Goal: Task Accomplishment & Management: Use online tool/utility

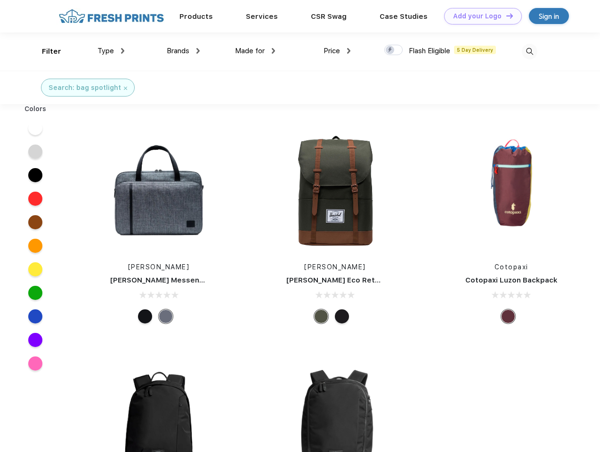
click at [479, 16] on link "Add your Logo Design Tool" at bounding box center [483, 16] width 78 height 16
click at [0, 0] on div "Design Tool" at bounding box center [0, 0] width 0 height 0
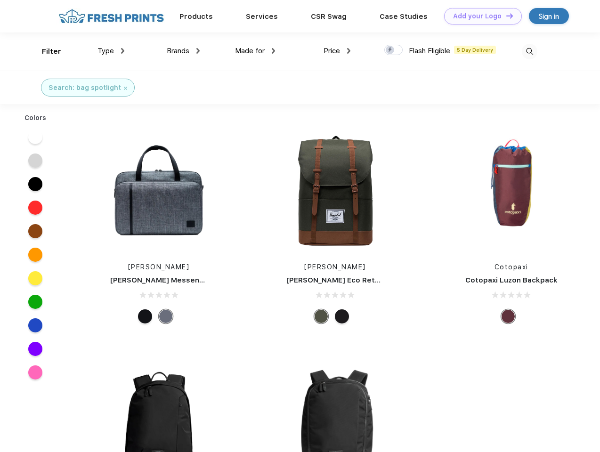
click at [505, 16] on link "Add your Logo Design Tool" at bounding box center [483, 16] width 78 height 16
click at [45, 51] on div "Filter" at bounding box center [51, 51] width 19 height 11
click at [111, 51] on span "Type" at bounding box center [105, 51] width 16 height 8
click at [183, 51] on span "Brands" at bounding box center [178, 51] width 23 height 8
click at [255, 51] on span "Made for" at bounding box center [250, 51] width 30 height 8
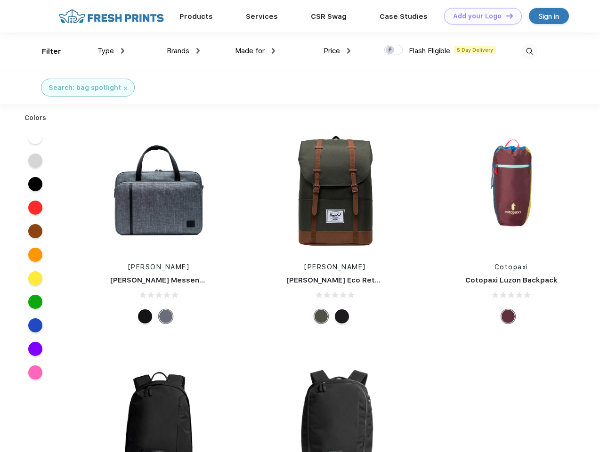
click at [337, 51] on span "Price" at bounding box center [331, 51] width 16 height 8
click at [393, 50] on div at bounding box center [393, 50] width 18 height 10
click at [390, 50] on input "checkbox" at bounding box center [387, 47] width 6 height 6
click at [529, 51] on img at bounding box center [530, 52] width 16 height 16
